Goal: Understand process/instructions

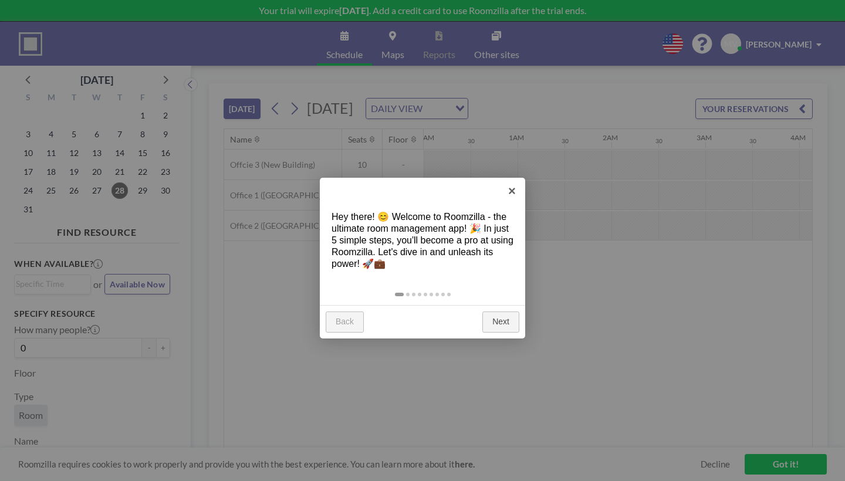
scroll to position [0, 801]
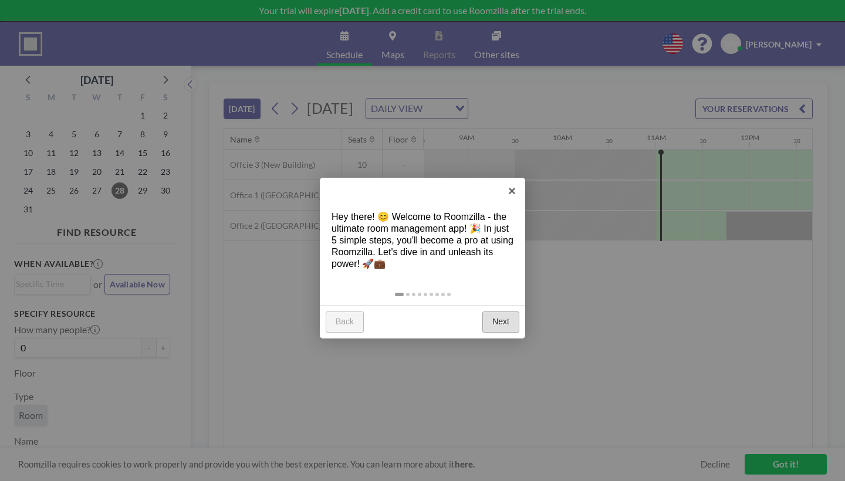
click at [503, 312] on link "Next" at bounding box center [501, 322] width 37 height 21
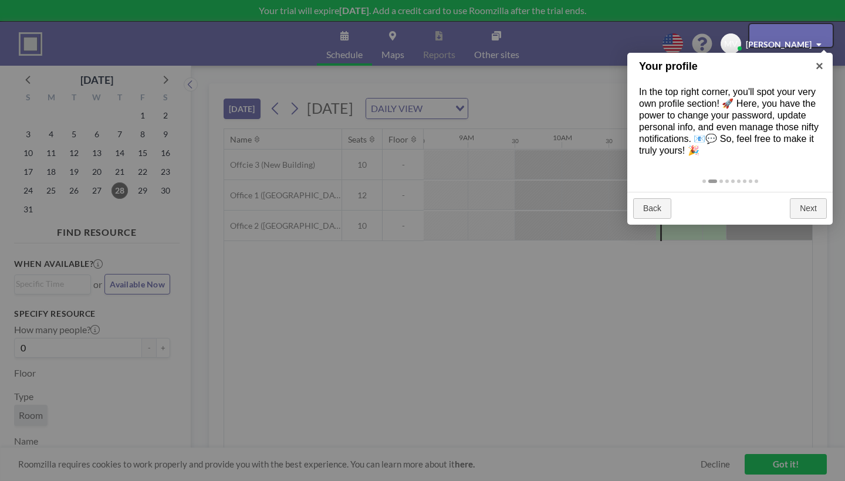
click at [599, 73] on div at bounding box center [422, 240] width 845 height 481
click at [808, 31] on div at bounding box center [791, 35] width 83 height 22
click at [610, 78] on div at bounding box center [422, 240] width 845 height 481
click at [790, 466] on div at bounding box center [422, 240] width 845 height 481
click at [756, 473] on div at bounding box center [422, 240] width 845 height 481
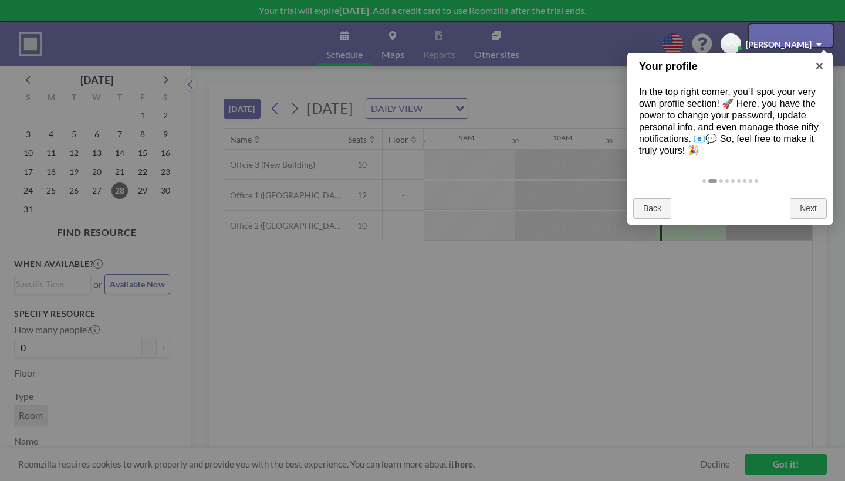
click at [599, 352] on div at bounding box center [422, 240] width 845 height 481
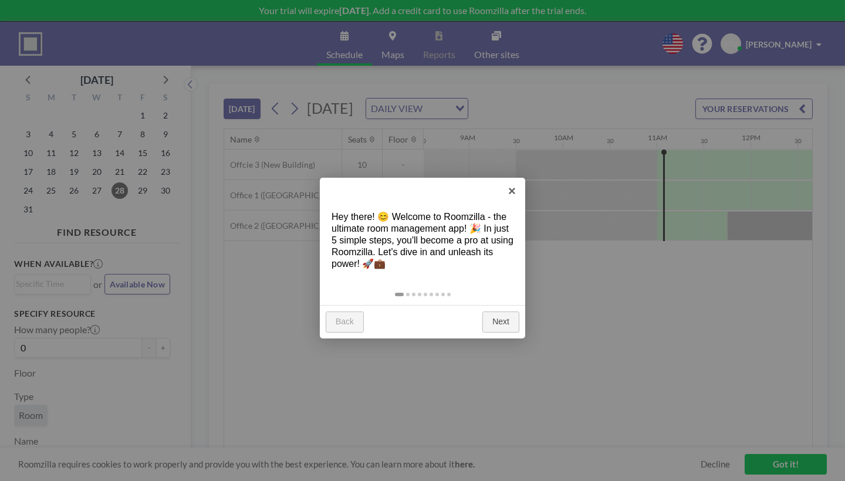
scroll to position [0, 801]
click at [507, 312] on link "Next" at bounding box center [501, 322] width 37 height 21
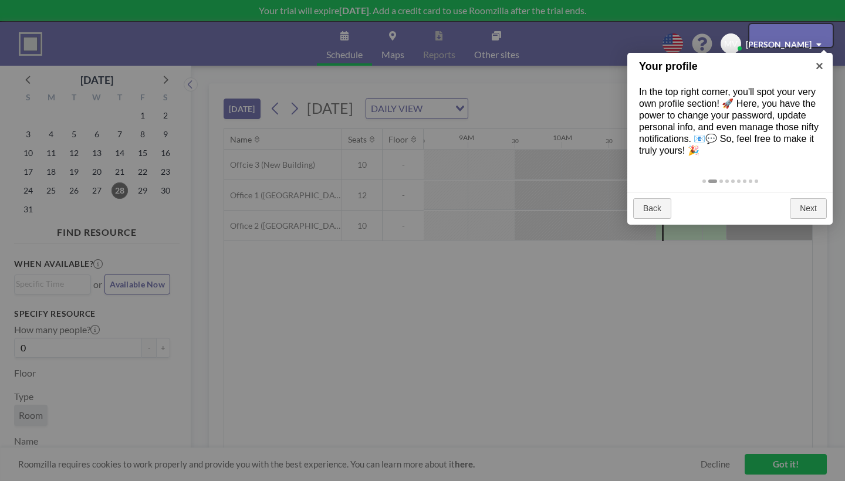
click at [817, 36] on div at bounding box center [791, 35] width 83 height 22
click at [791, 39] on div at bounding box center [791, 35] width 83 height 22
click at [648, 67] on div at bounding box center [422, 240] width 845 height 481
click at [791, 37] on div at bounding box center [791, 35] width 83 height 22
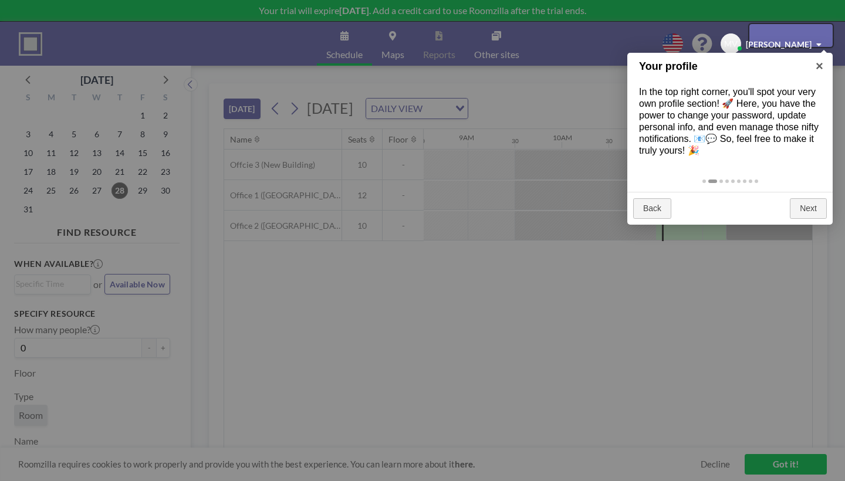
click at [771, 473] on div at bounding box center [422, 240] width 845 height 481
click at [376, 467] on div at bounding box center [422, 240] width 845 height 481
click at [463, 262] on div at bounding box center [422, 240] width 845 height 481
